Goal: Task Accomplishment & Management: Manage account settings

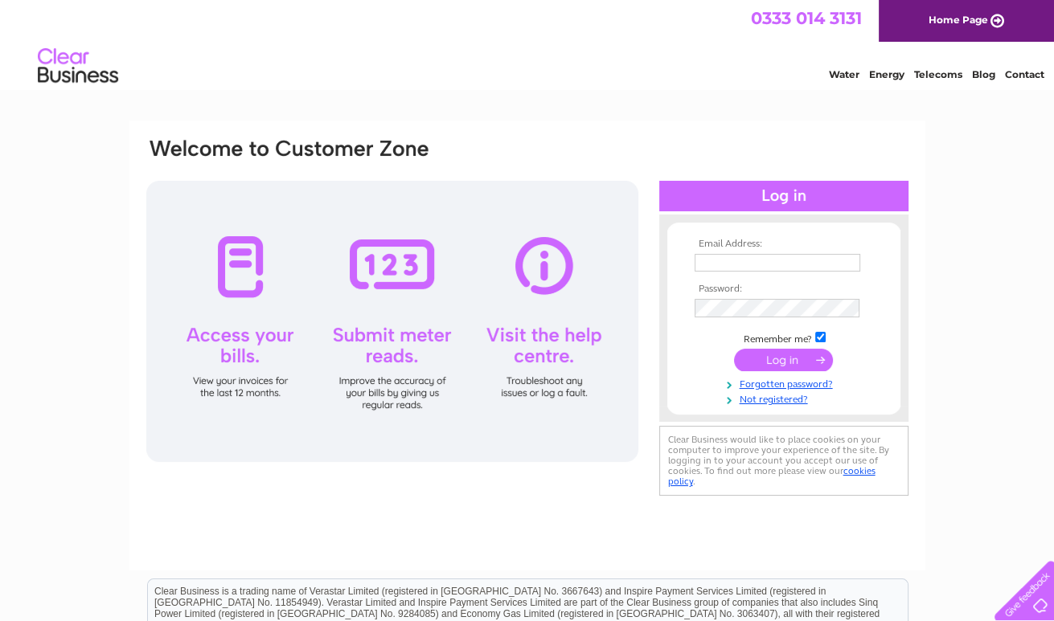
type input "[EMAIL_ADDRESS][DOMAIN_NAME]"
click at [761, 360] on input "submit" at bounding box center [783, 360] width 99 height 23
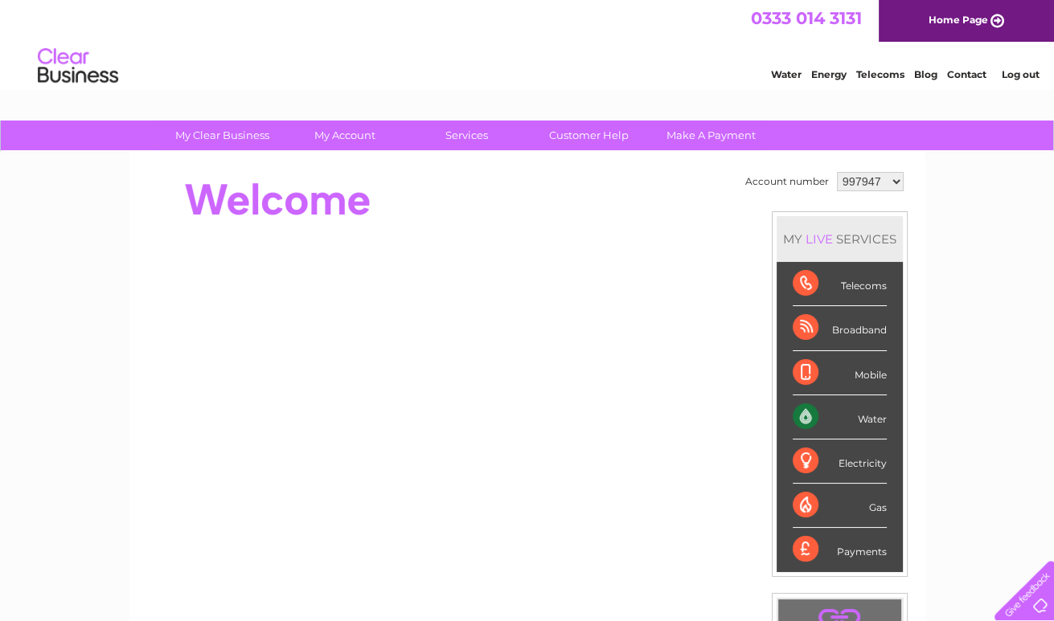
click at [526, 222] on div at bounding box center [437, 200] width 585 height 64
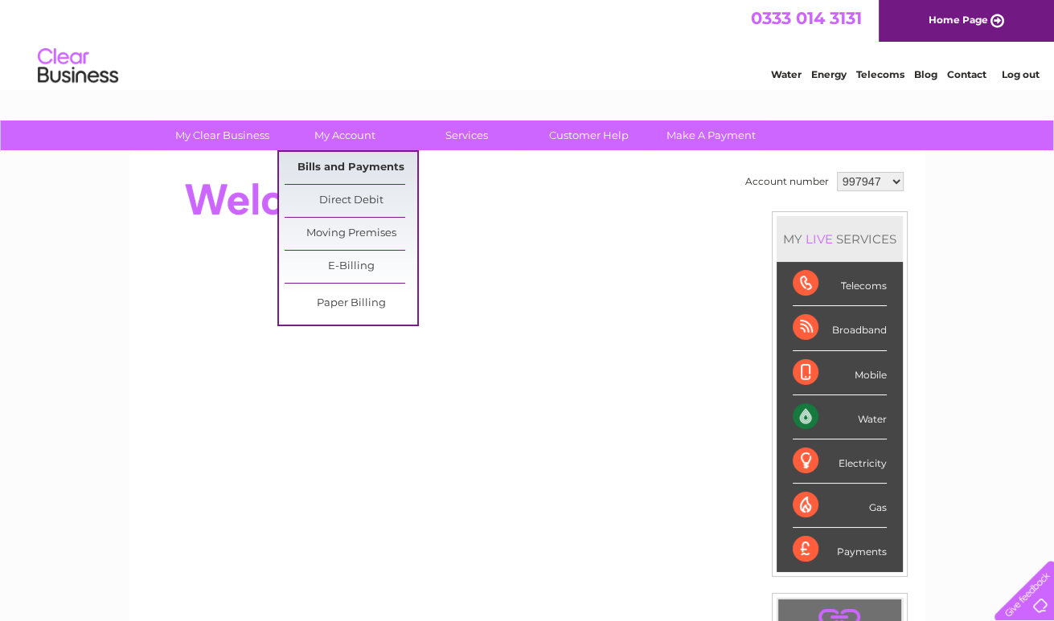
click at [356, 166] on link "Bills and Payments" at bounding box center [351, 168] width 133 height 32
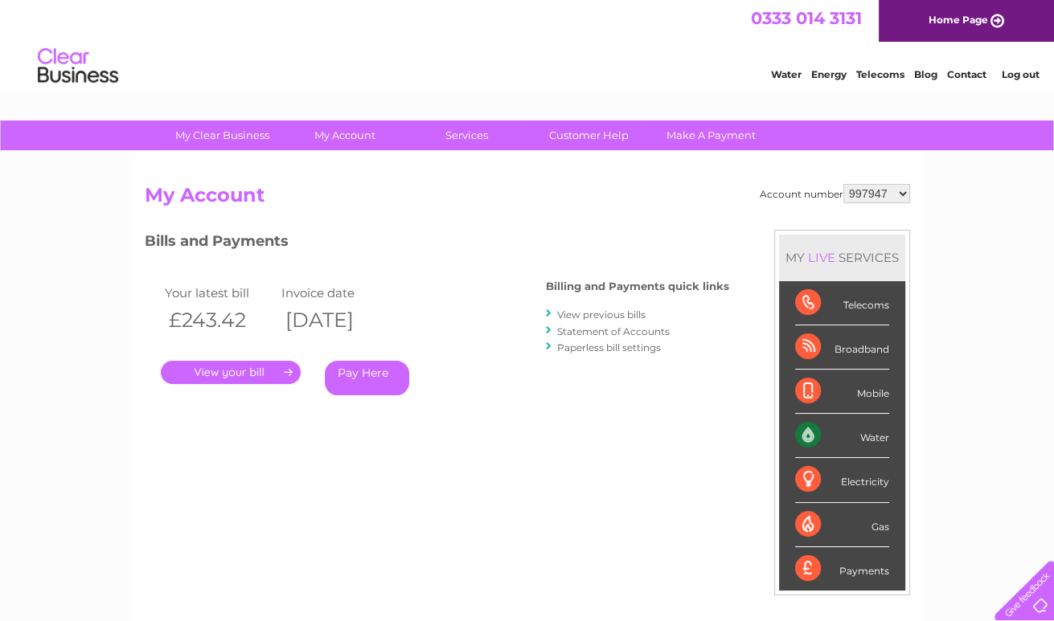
click at [276, 367] on link "." at bounding box center [231, 372] width 140 height 23
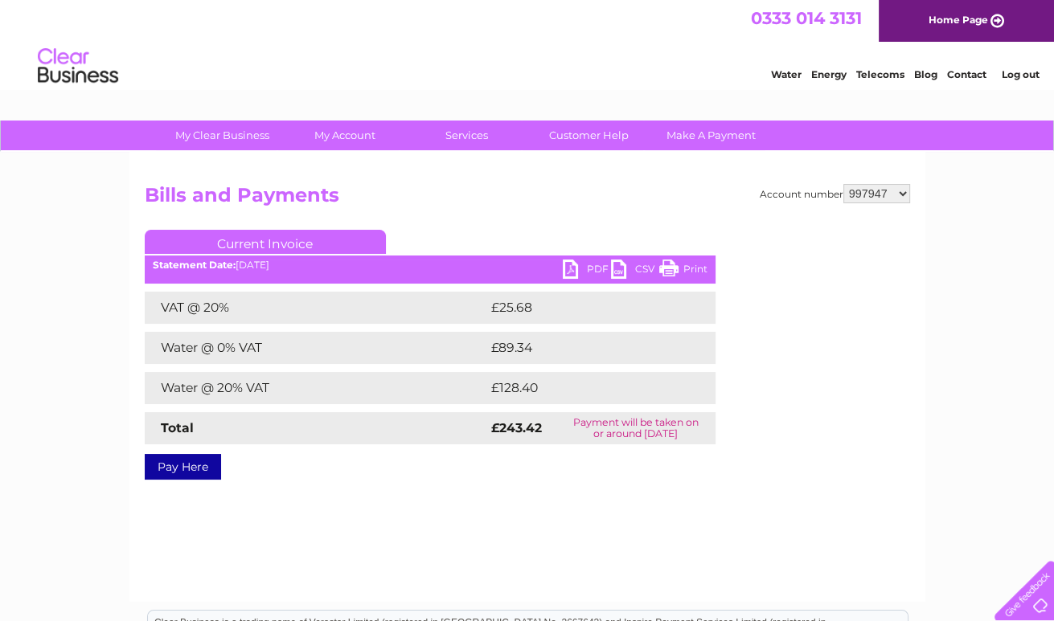
click at [593, 268] on link "PDF" at bounding box center [587, 271] width 48 height 23
